Goal: Information Seeking & Learning: Learn about a topic

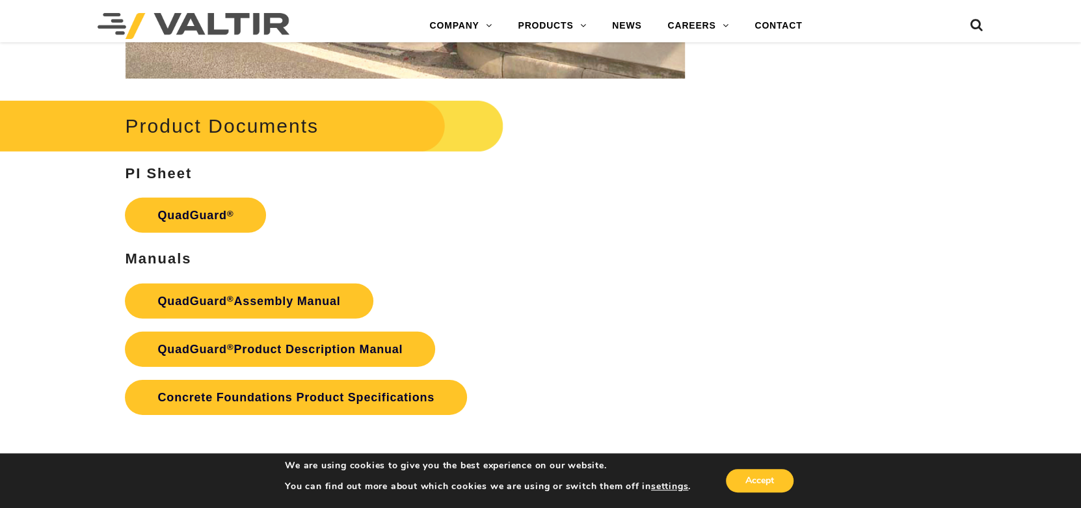
scroll to position [2537, 0]
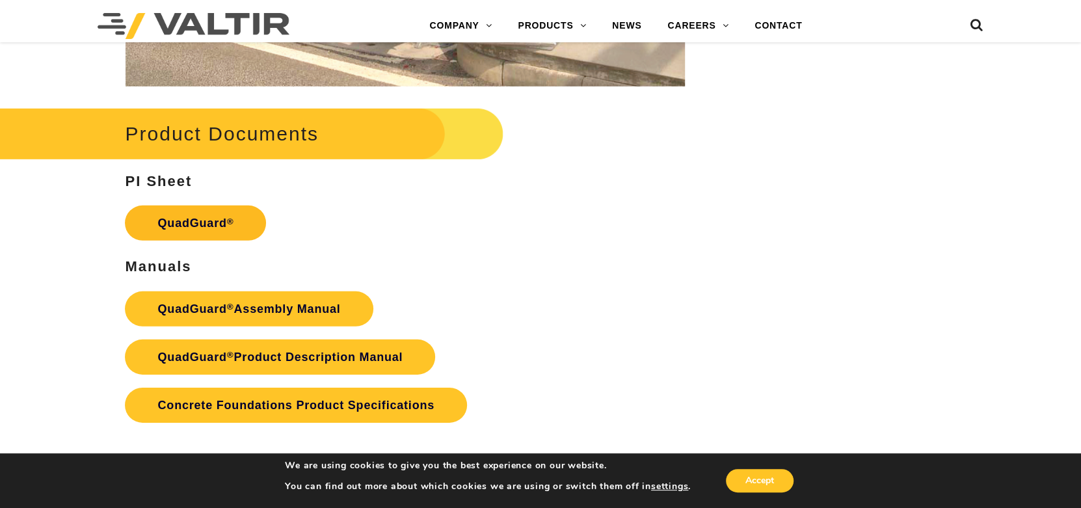
click at [201, 224] on link "QuadGuard ®" at bounding box center [195, 223] width 141 height 35
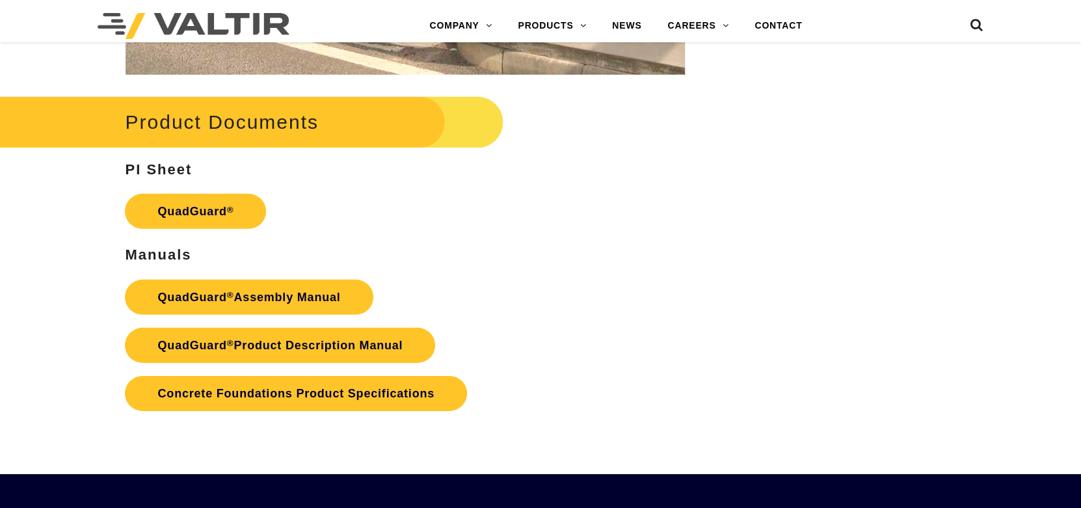
scroll to position [2537, 0]
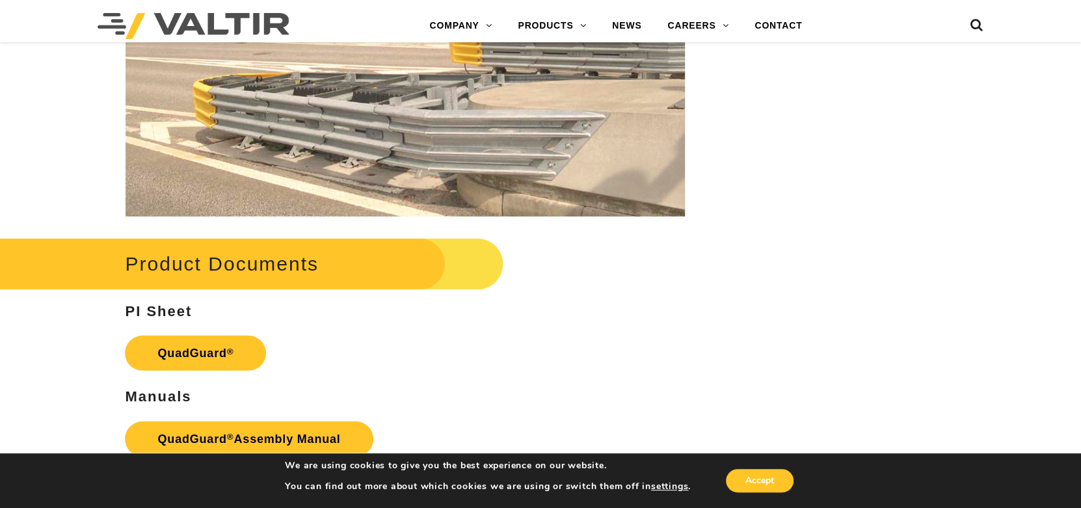
scroll to position [2537, 0]
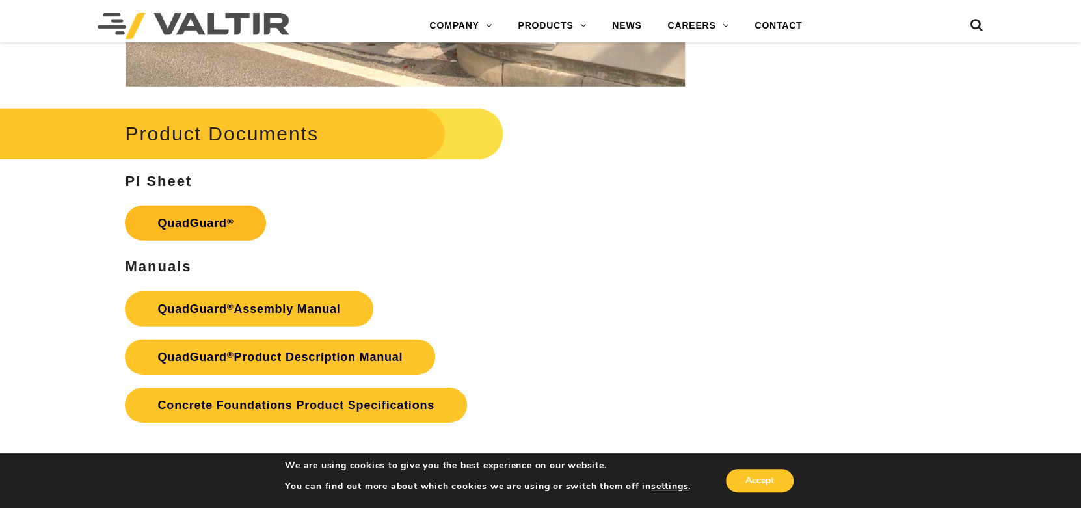
click at [197, 223] on link "QuadGuard ®" at bounding box center [195, 223] width 141 height 35
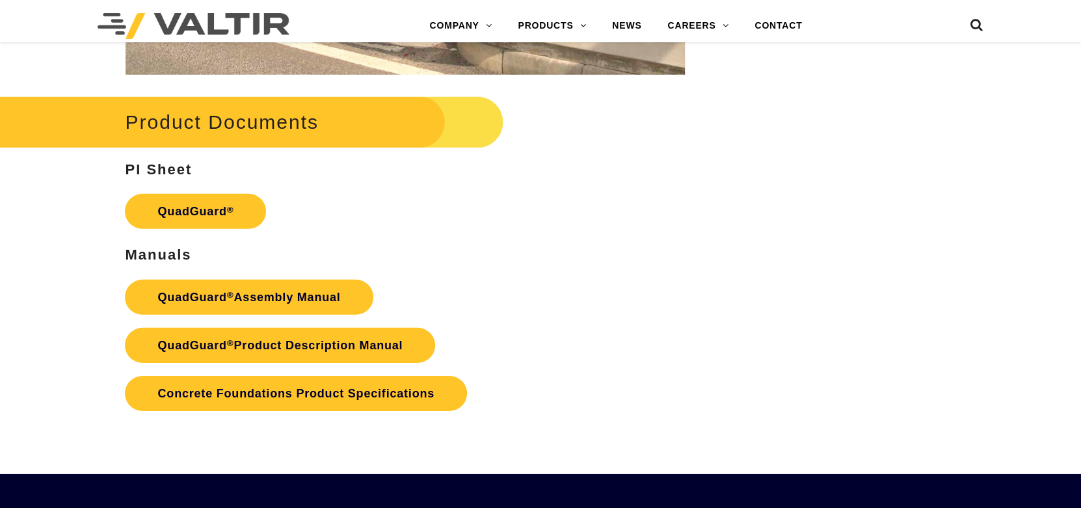
scroll to position [2537, 0]
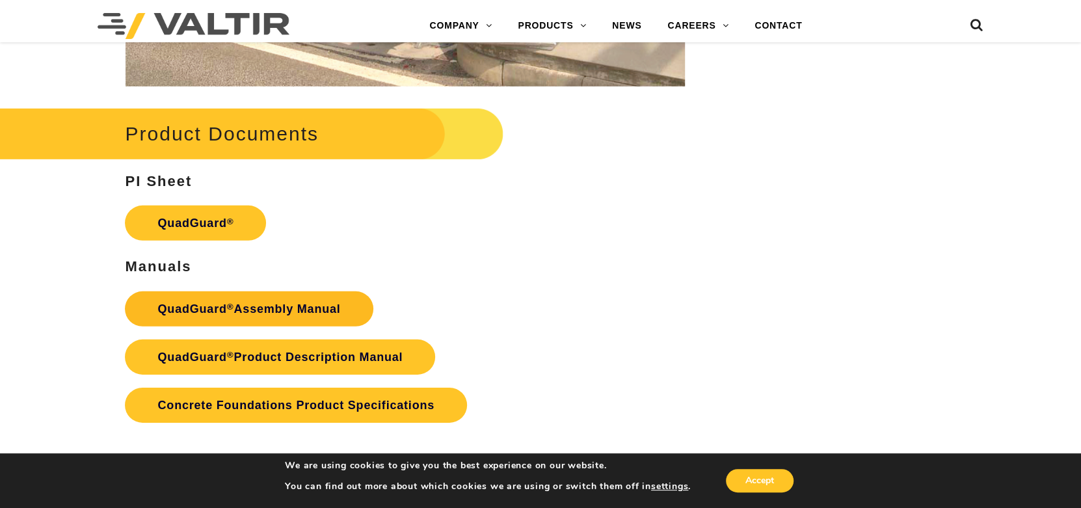
click at [318, 304] on link "QuadGuard ® Assembly Manual" at bounding box center [249, 308] width 248 height 35
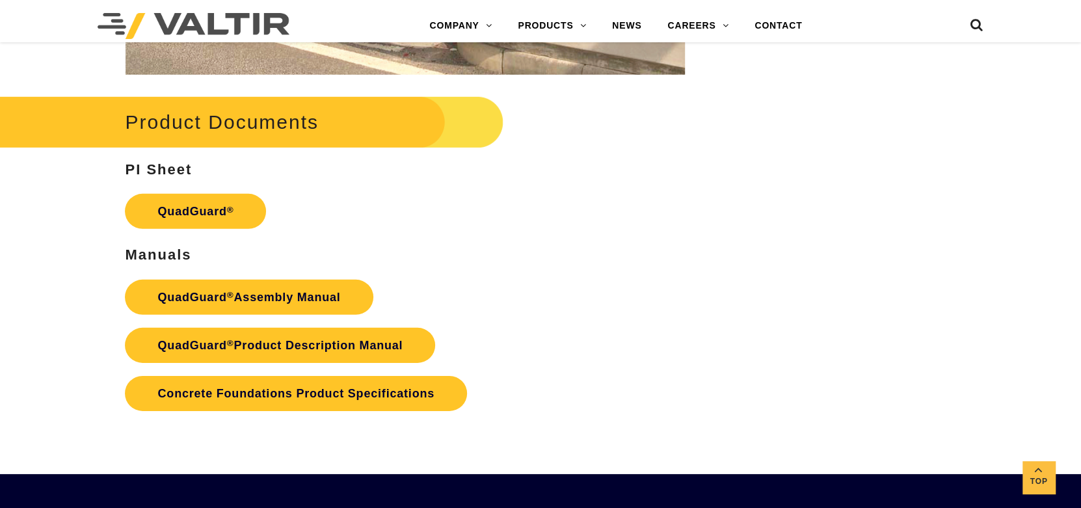
scroll to position [2537, 0]
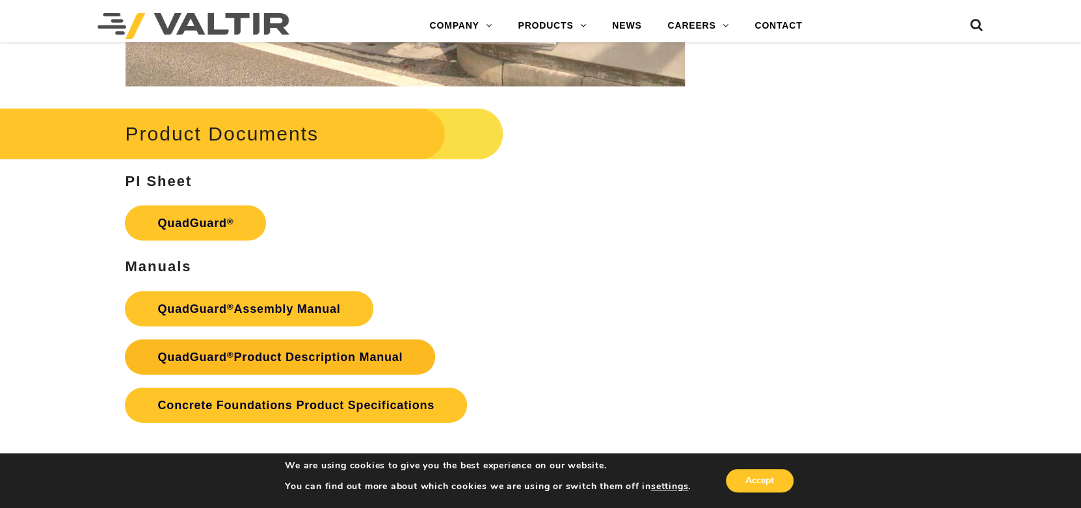
click at [375, 354] on link "QuadGuard ® Product Description Manual" at bounding box center [280, 357] width 310 height 35
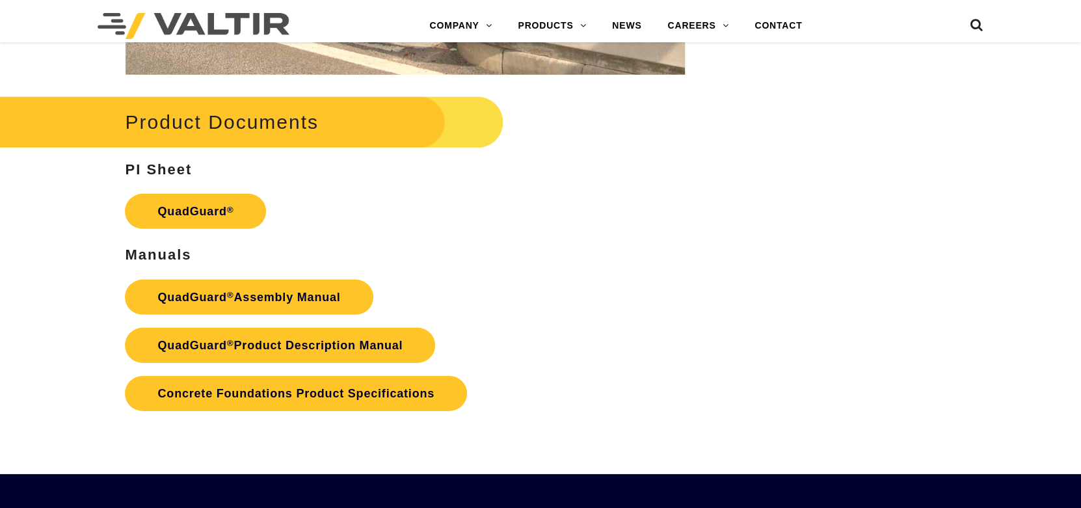
scroll to position [2537, 0]
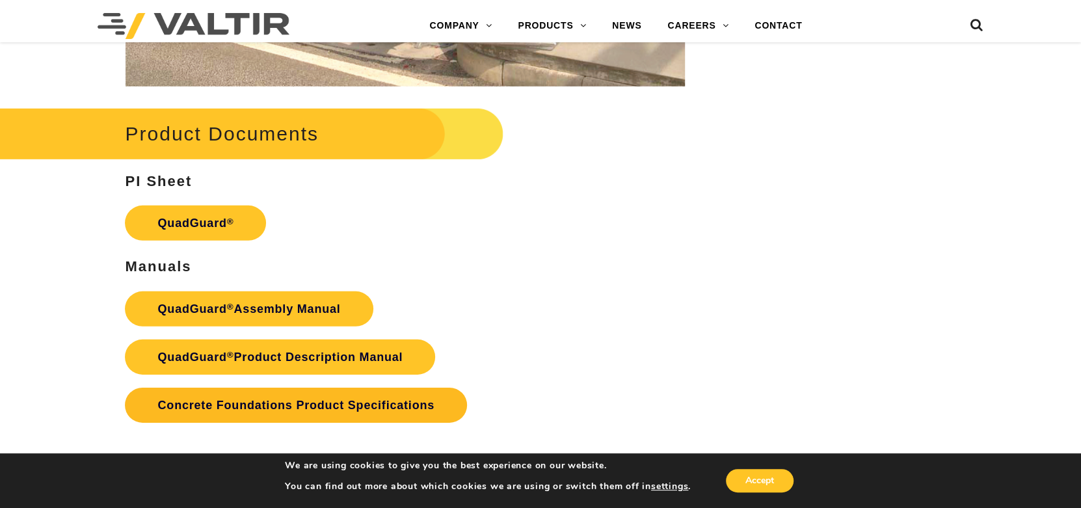
click at [379, 411] on link "Concrete Foundations Product Specifications" at bounding box center [296, 405] width 342 height 35
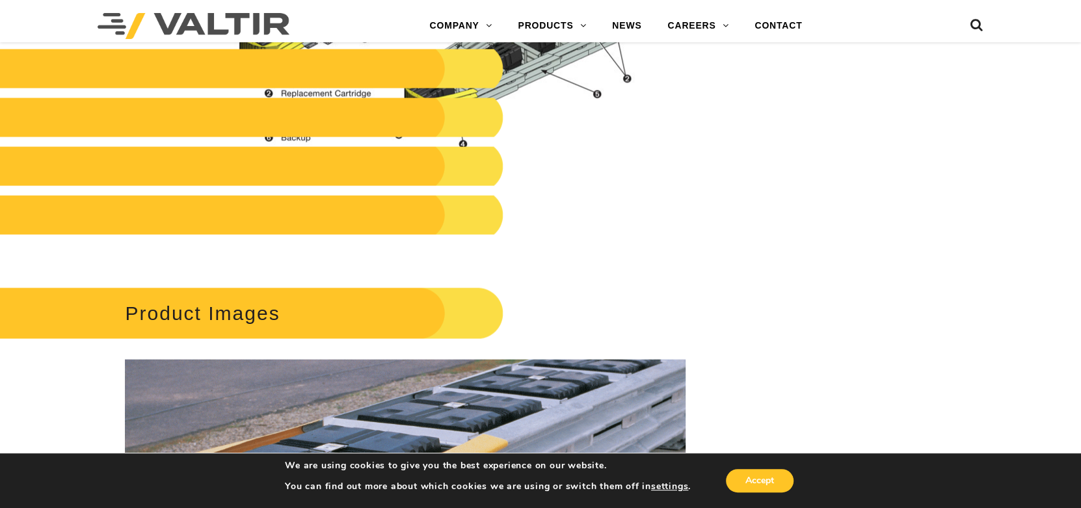
scroll to position [1431, 0]
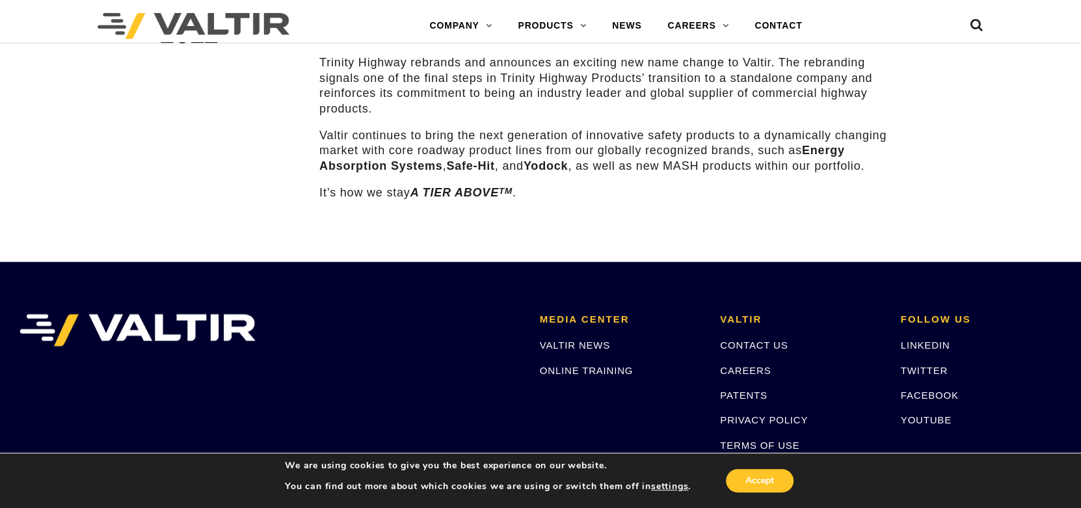
scroll to position [1951, 0]
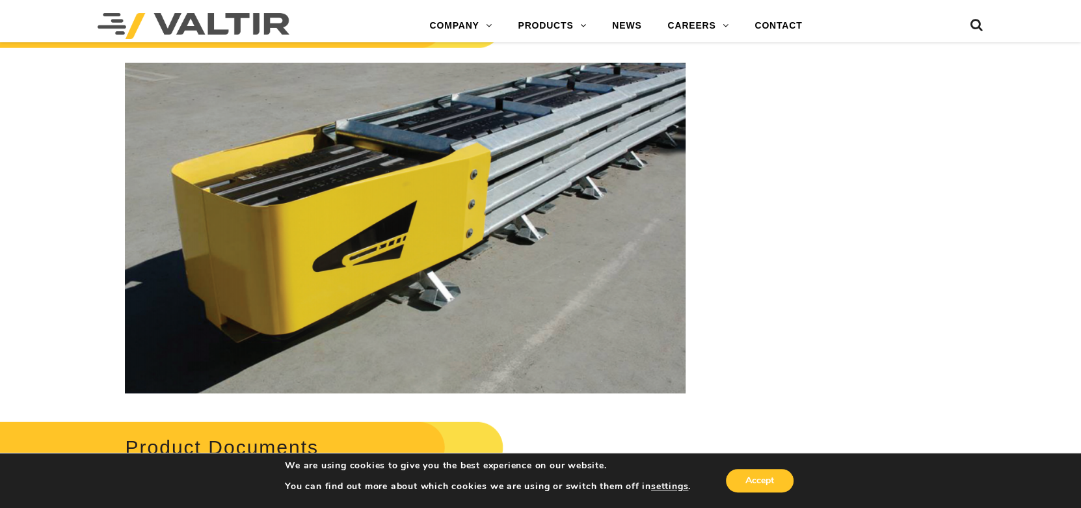
scroll to position [2146, 0]
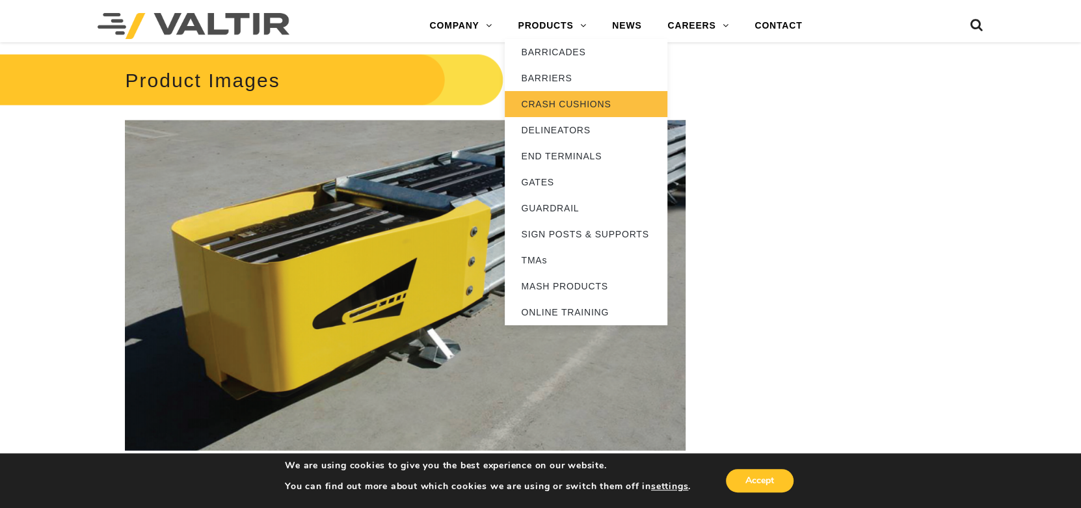
click at [584, 98] on link "CRASH CUSHIONS" at bounding box center [586, 104] width 163 height 26
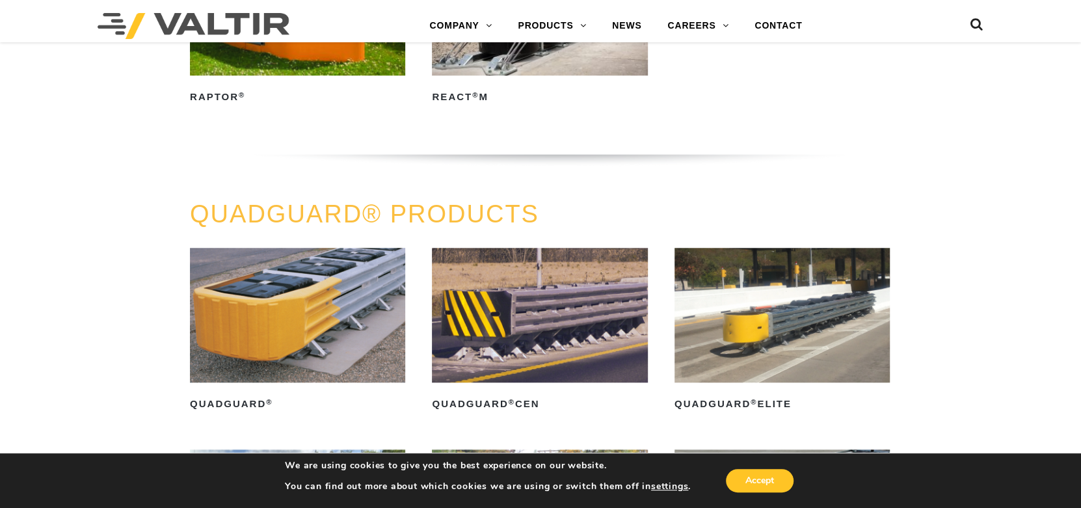
scroll to position [715, 0]
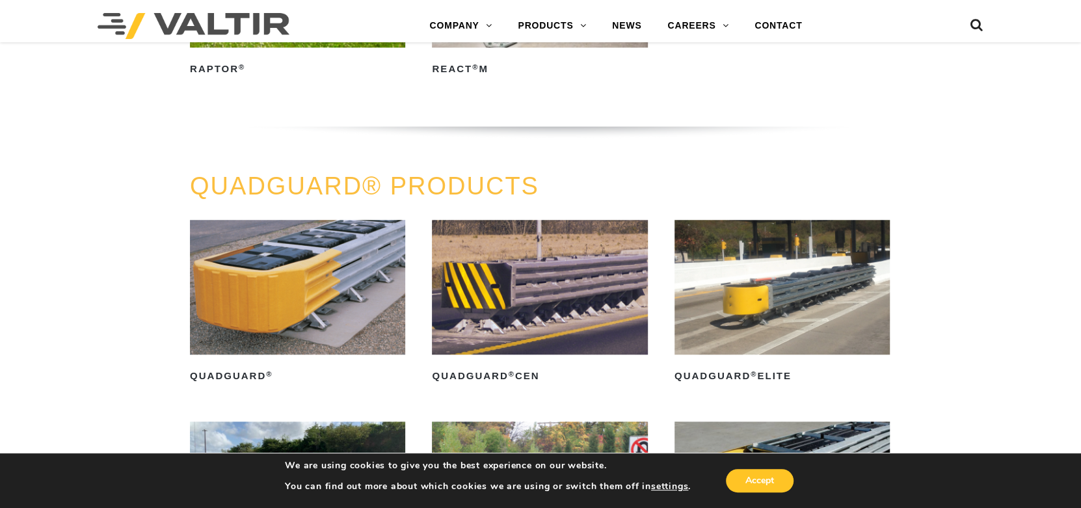
click at [255, 274] on img at bounding box center [297, 287] width 215 height 135
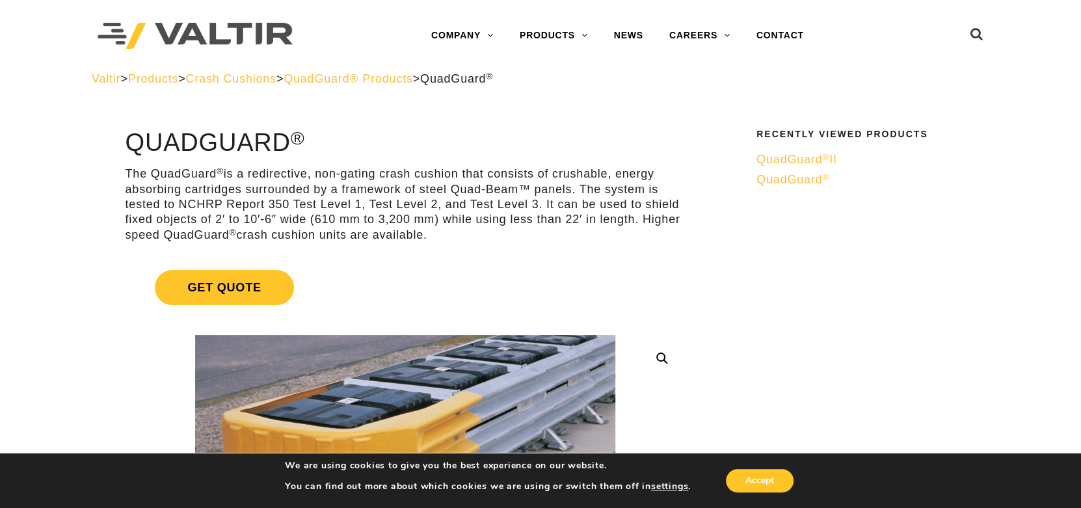
click at [818, 159] on span "QuadGuard ® II" at bounding box center [797, 159] width 81 height 13
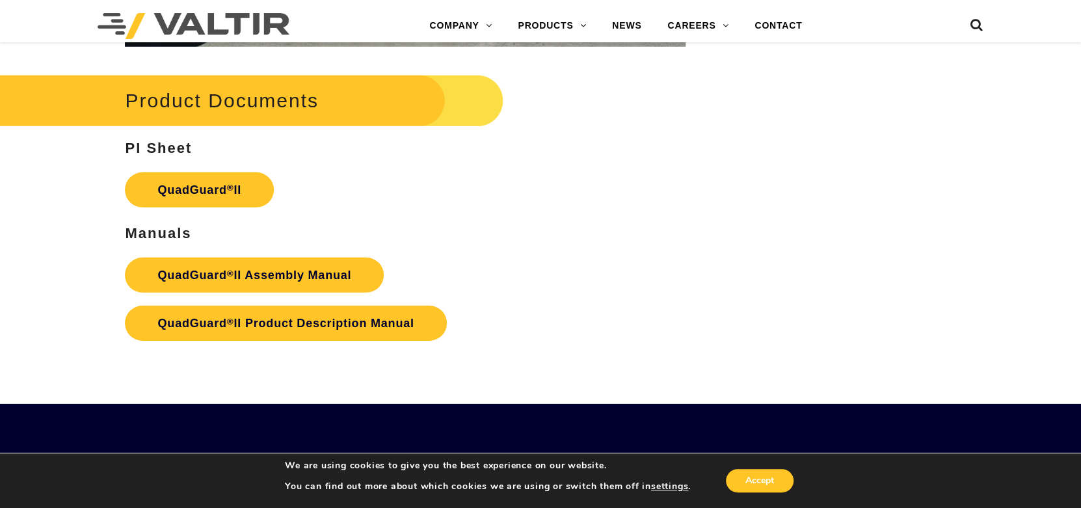
scroll to position [2602, 0]
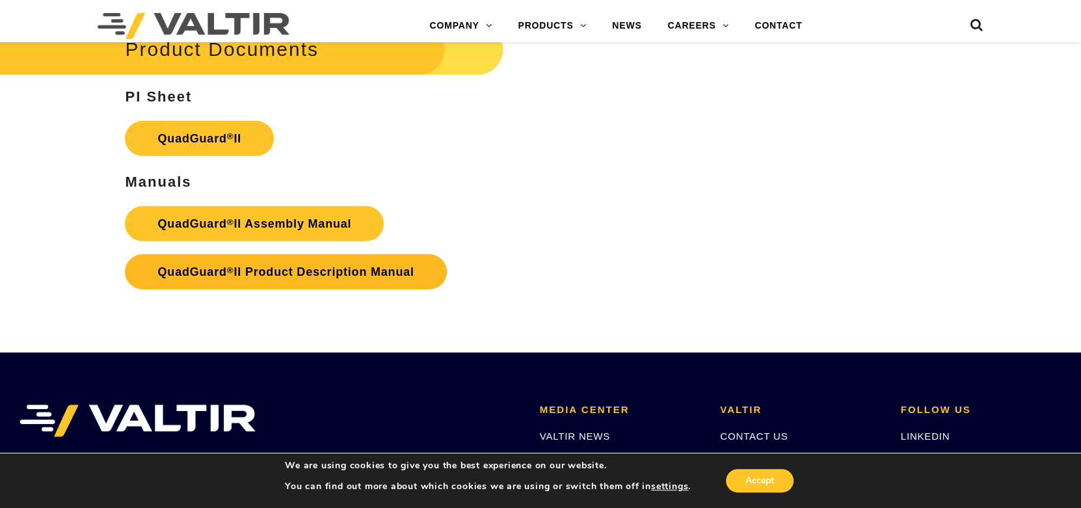
click at [301, 265] on strong "QuadGuard ® II Product Description Manual" at bounding box center [285, 271] width 256 height 13
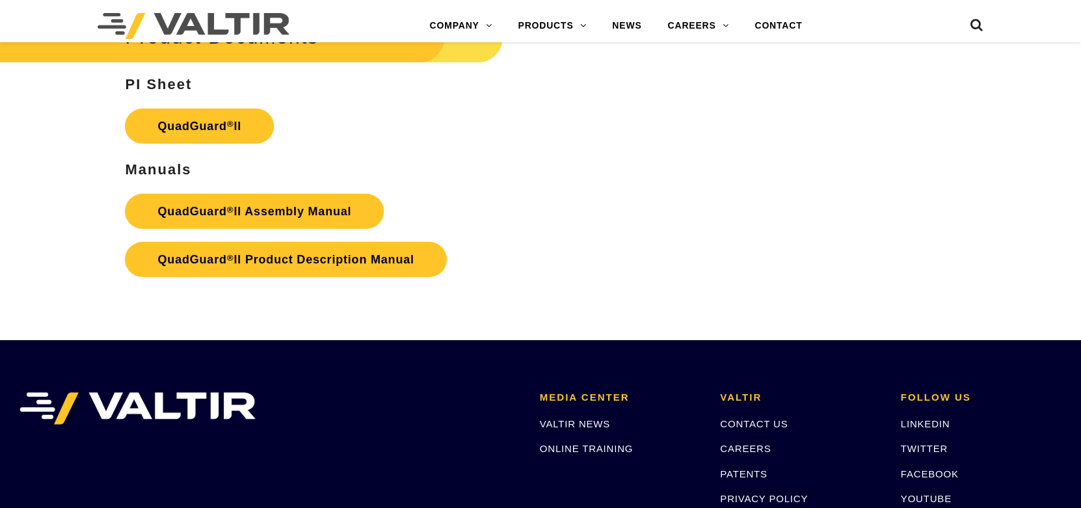
scroll to position [2602, 0]
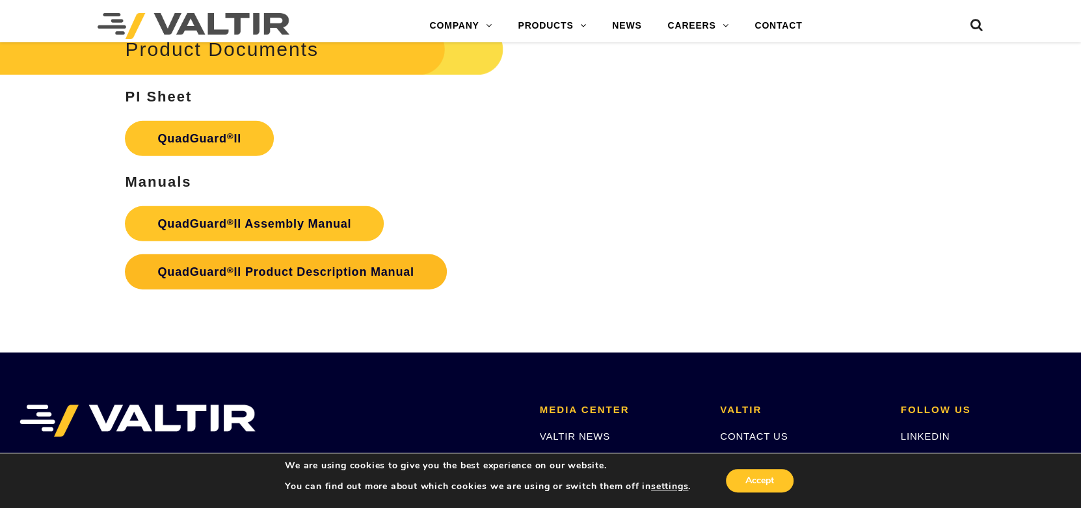
click at [390, 266] on strong "QuadGuard ® II Product Description Manual" at bounding box center [285, 271] width 256 height 13
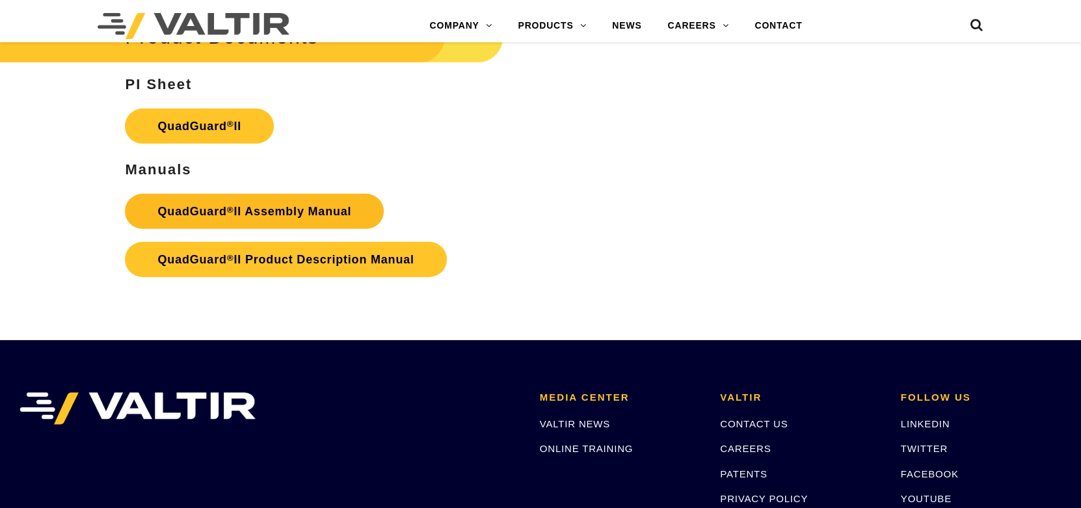
scroll to position [2602, 0]
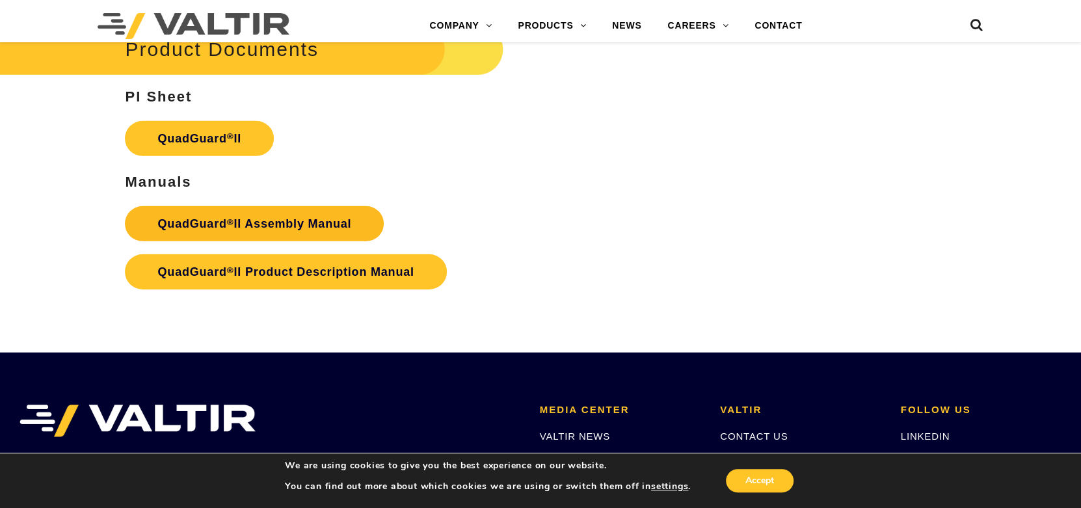
click at [357, 215] on link "QuadGuard ® II Assembly Manual" at bounding box center [254, 223] width 259 height 35
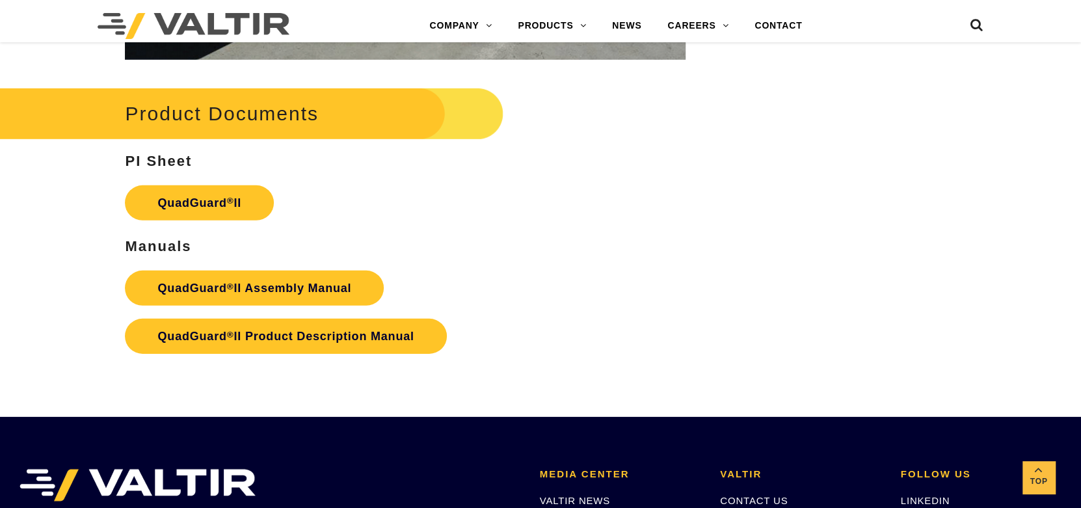
scroll to position [2537, 0]
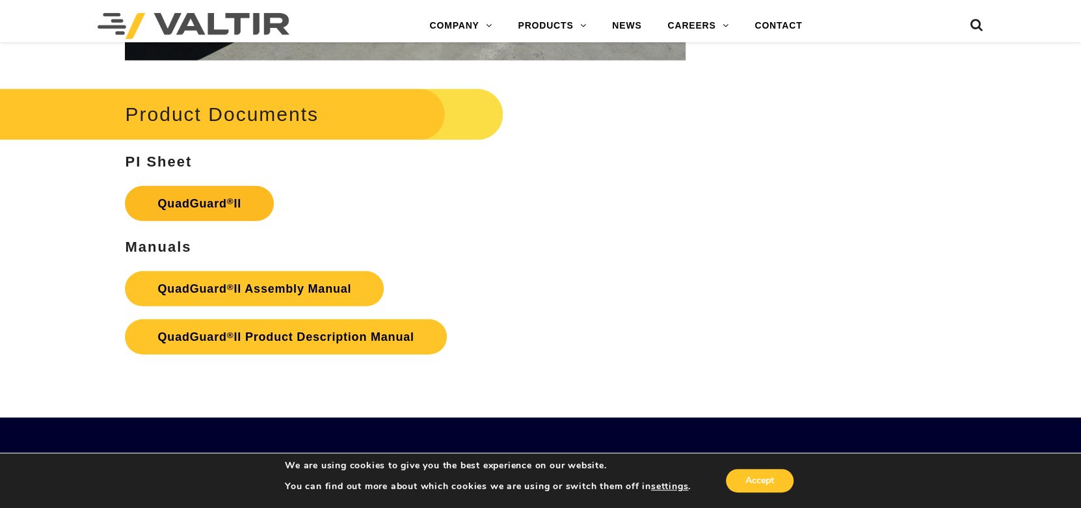
click at [229, 200] on sup "®" at bounding box center [230, 201] width 7 height 10
